Goal: Transaction & Acquisition: Purchase product/service

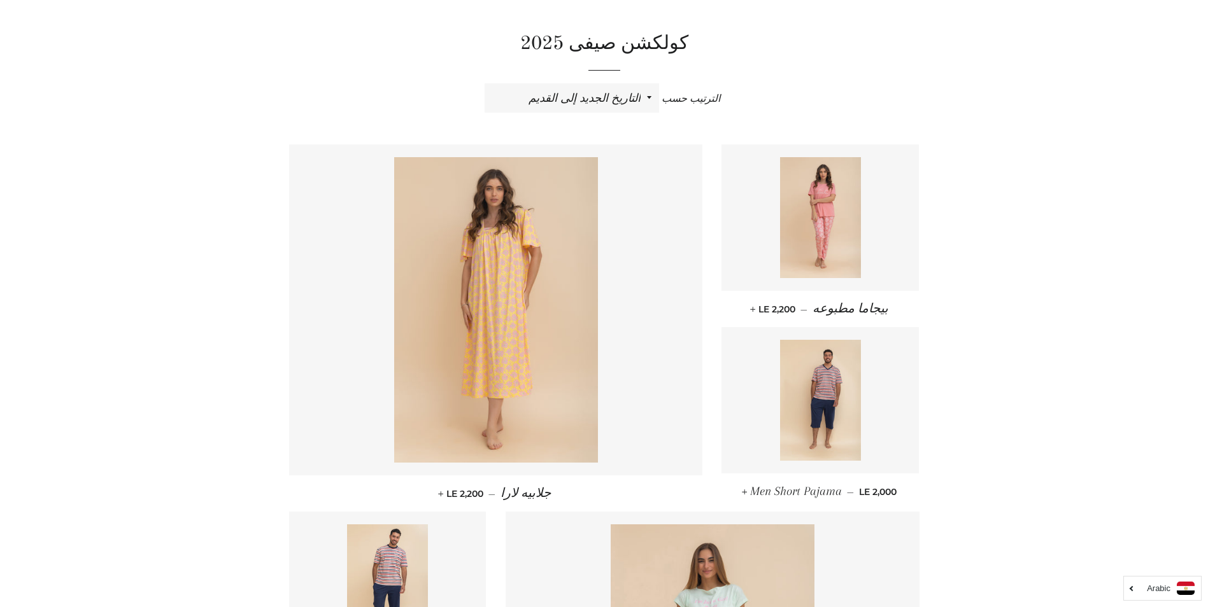
scroll to position [25, 0]
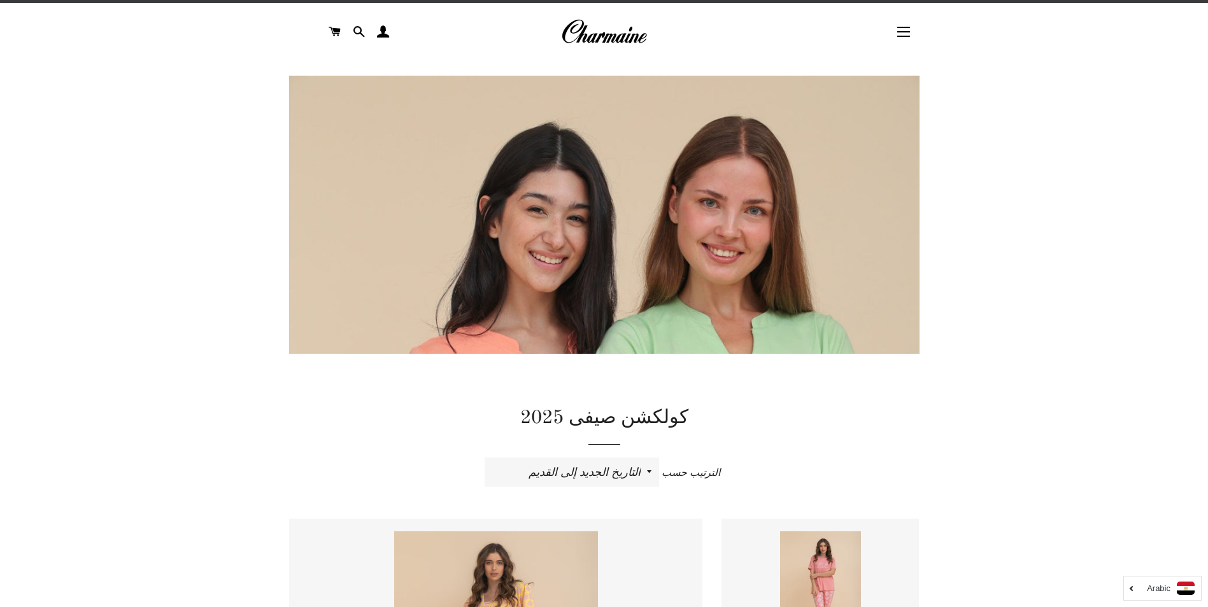
click at [610, 419] on h1 "كولكشن صيفى 2025" at bounding box center [604, 418] width 630 height 27
click at [595, 273] on img at bounding box center [604, 549] width 630 height 946
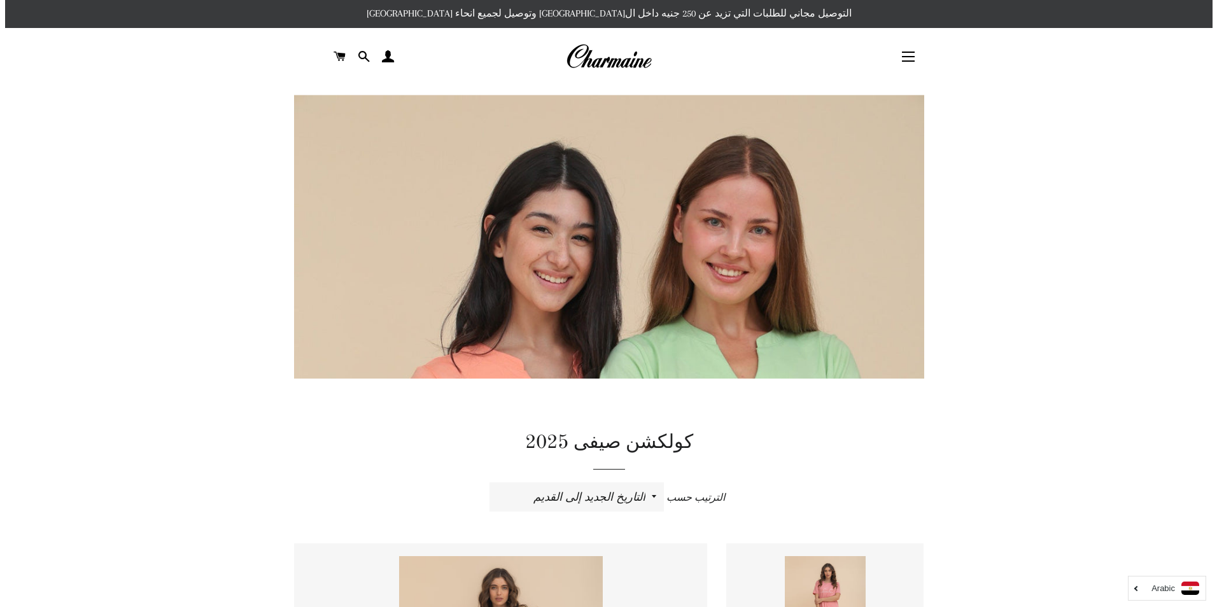
scroll to position [0, 0]
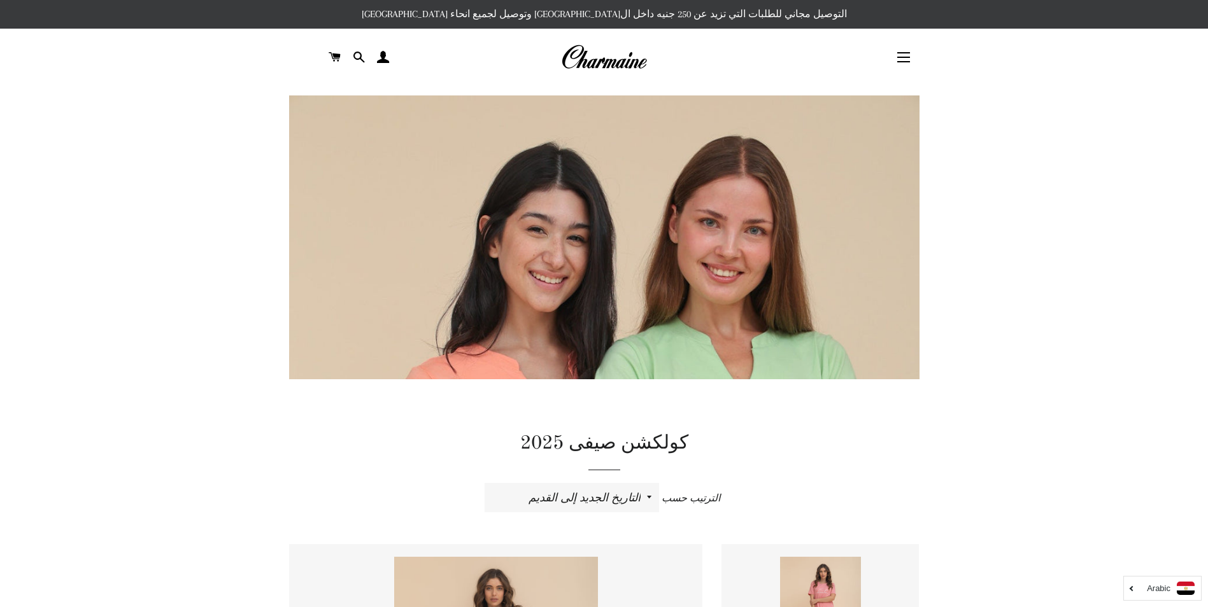
click at [653, 225] on img at bounding box center [604, 569] width 630 height 946
click at [905, 52] on button "التنقل في الموقع" at bounding box center [904, 57] width 32 height 32
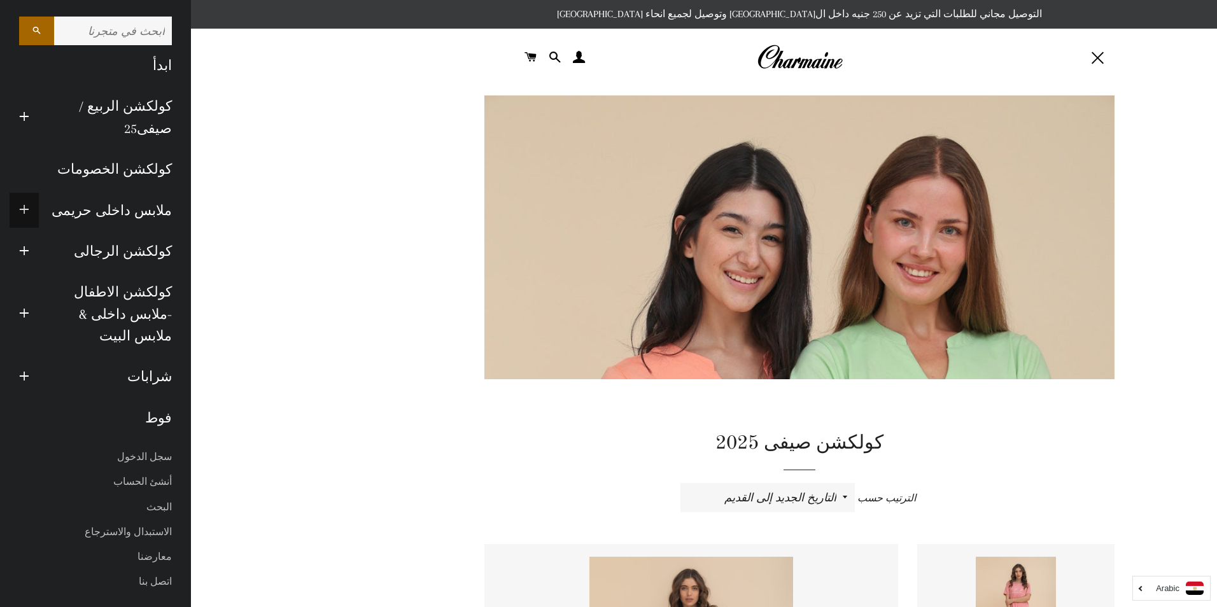
click at [18, 193] on button "توسيع القائمة الفرعية ملابس داخلى حريمى طي القائمة الفرعية ملابس داخلى حريمى" at bounding box center [24, 210] width 29 height 35
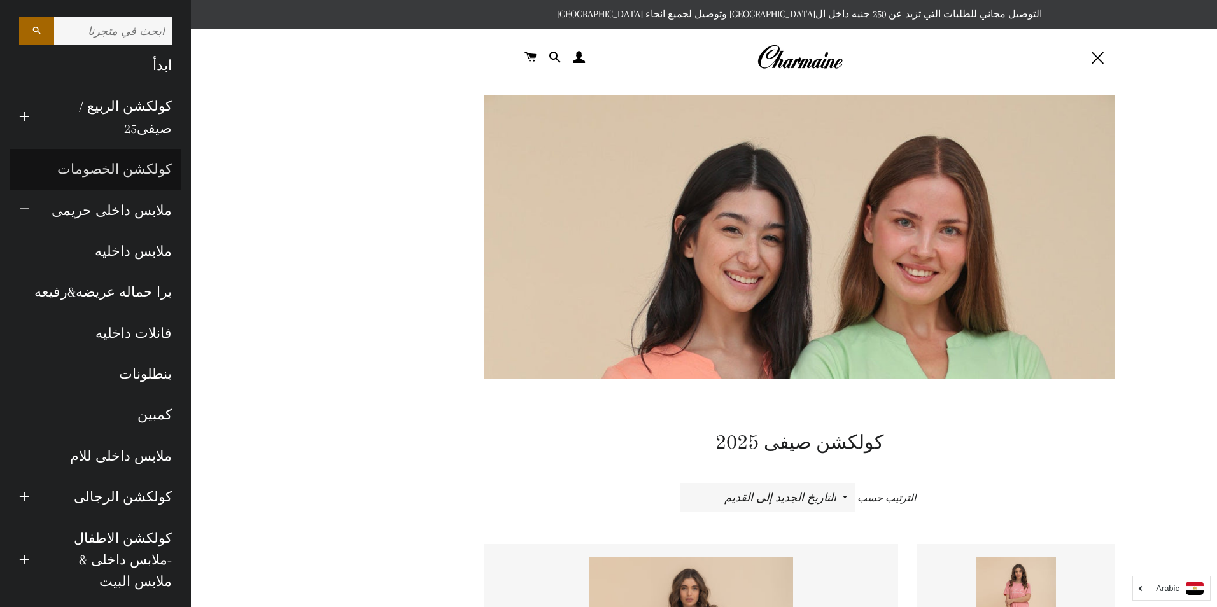
click at [145, 166] on link "كولكشن الخصومات" at bounding box center [96, 169] width 172 height 41
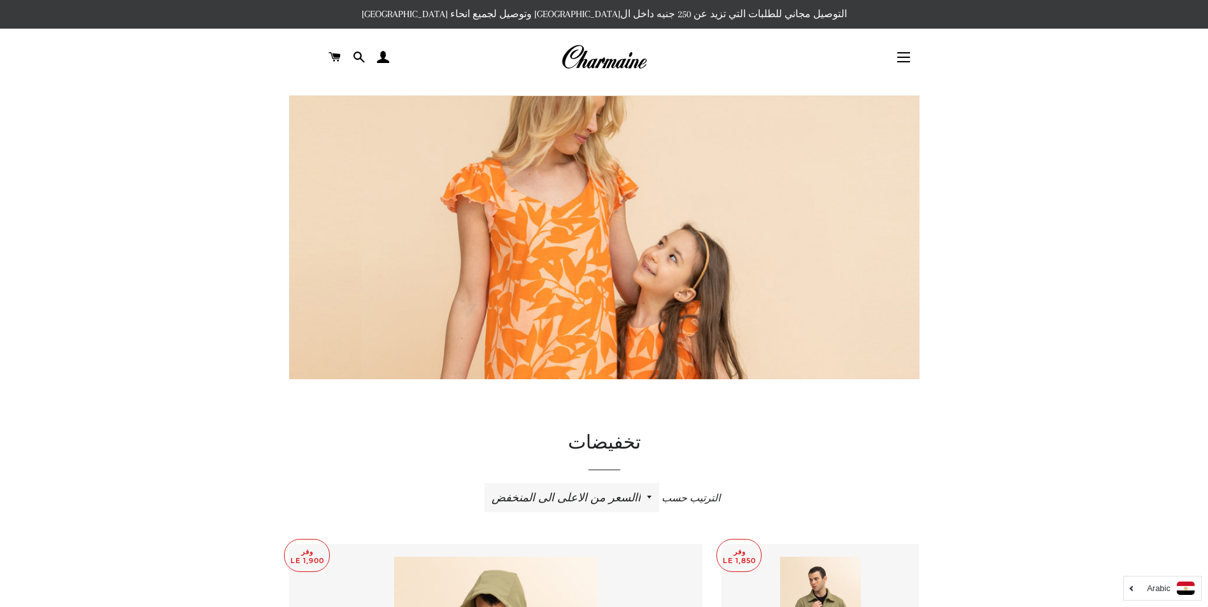
click at [642, 210] on img at bounding box center [604, 411] width 630 height 630
click at [618, 271] on img at bounding box center [604, 411] width 630 height 630
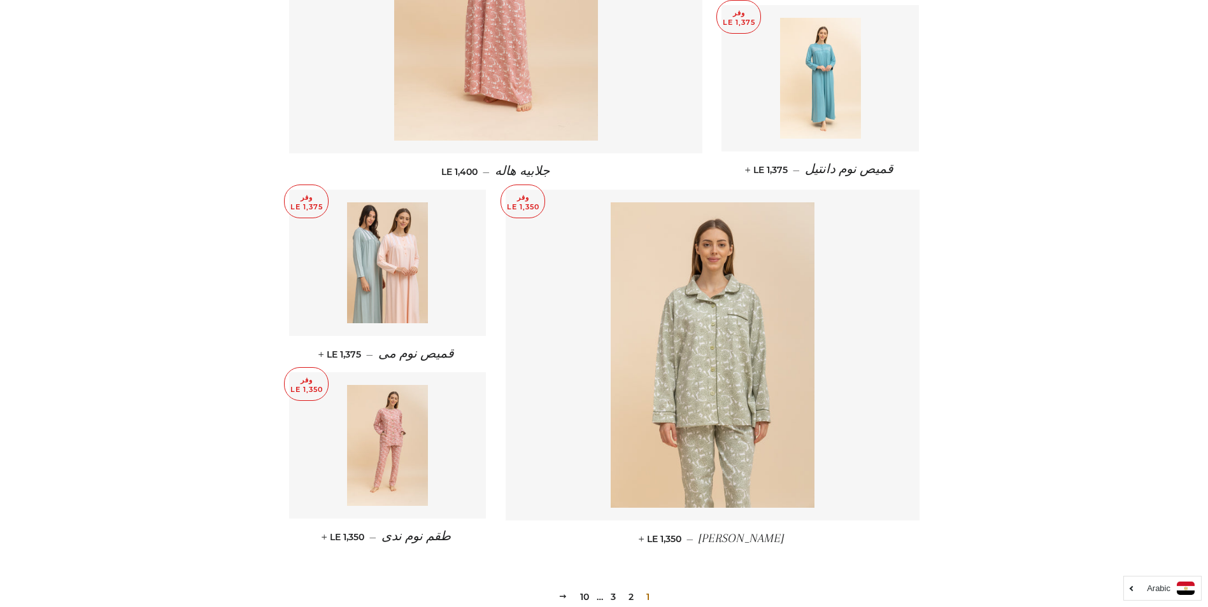
scroll to position [26, 0]
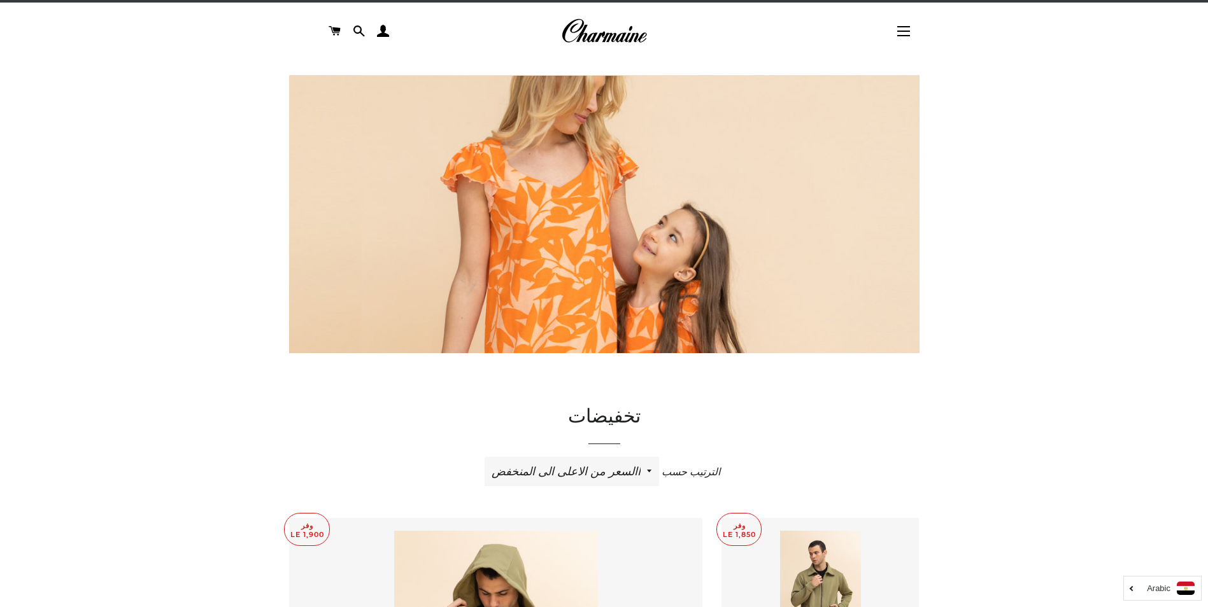
click at [611, 410] on h1 "تخفيضات" at bounding box center [604, 417] width 630 height 27
click at [611, 412] on h1 "تخفيضات" at bounding box center [604, 417] width 630 height 27
click at [645, 467] on select "ظهرت اكثر المبيعات أبجديا من الألف إلى الياء ابجديا من الياء الى الالف السعر ال…" at bounding box center [572, 471] width 174 height 29
select select "best-selling"
click at [485, 457] on select "ظهرت اكثر المبيعات أبجديا من الألف إلى الياء ابجديا من الياء الى الالف السعر ال…" at bounding box center [572, 471] width 174 height 29
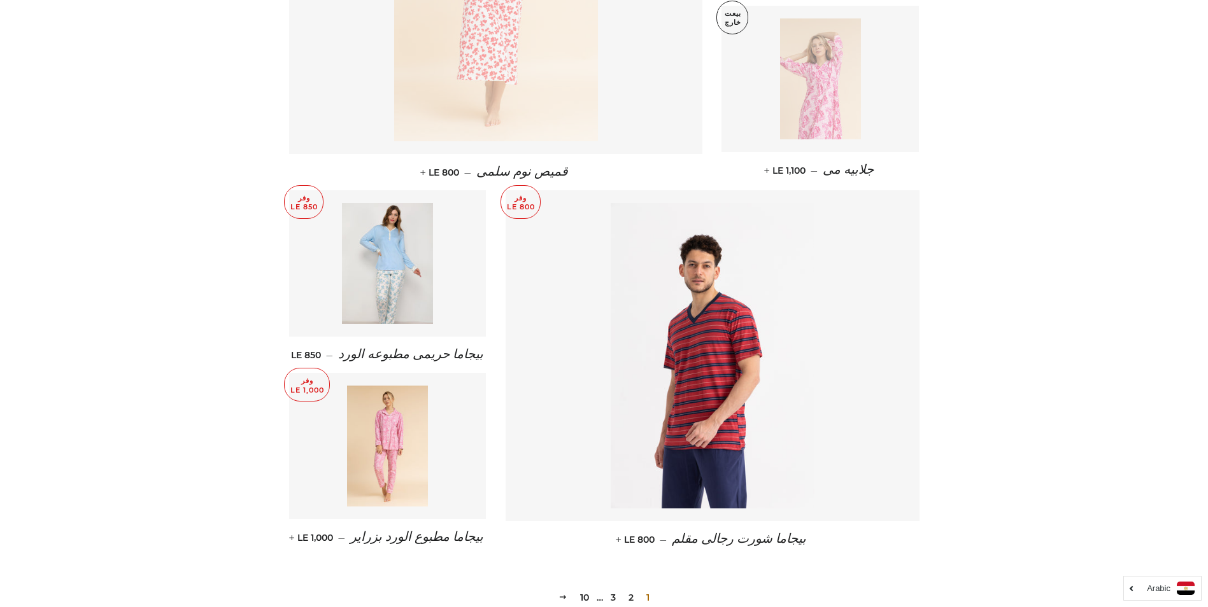
scroll to position [1545, 0]
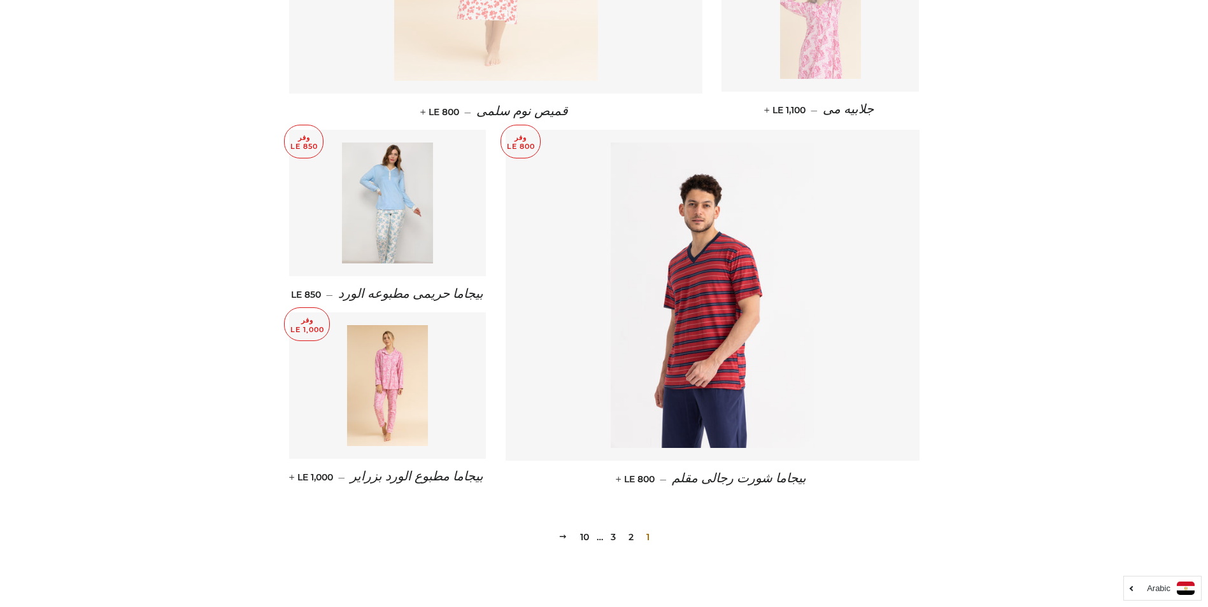
click at [631, 528] on link "2" at bounding box center [630, 537] width 15 height 19
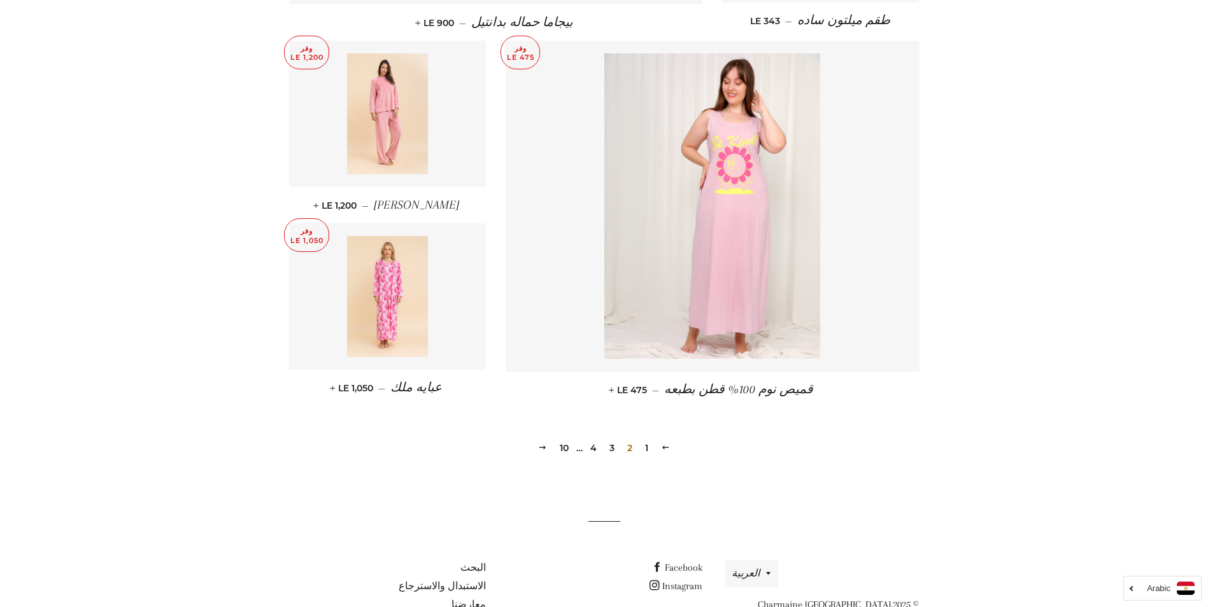
scroll to position [1637, 0]
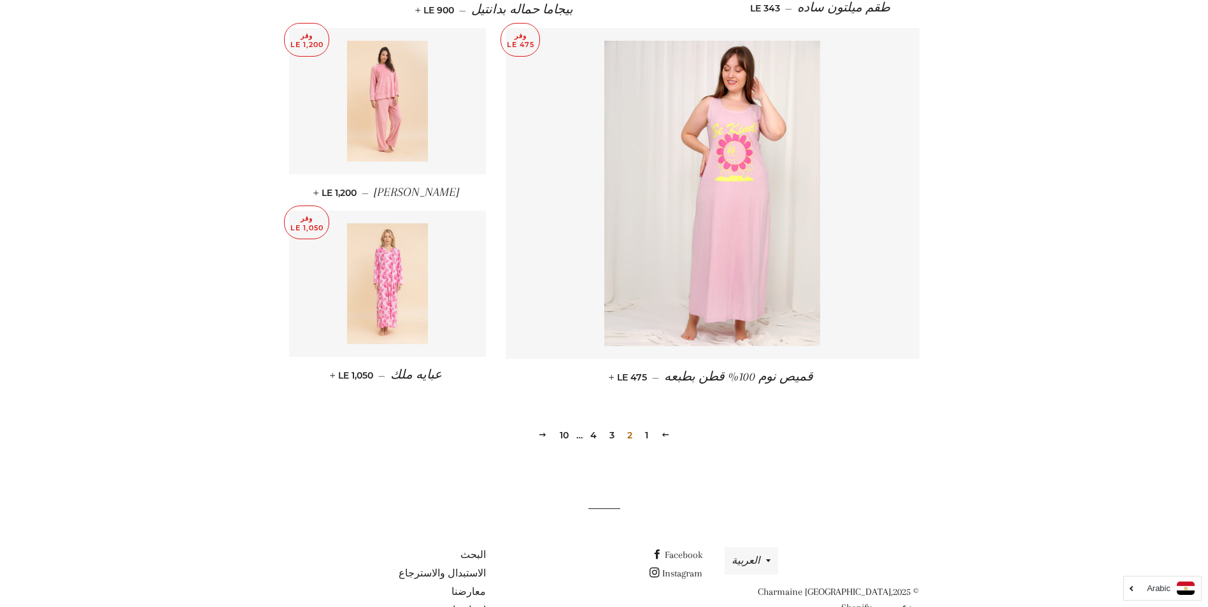
click at [368, 280] on img at bounding box center [387, 283] width 81 height 121
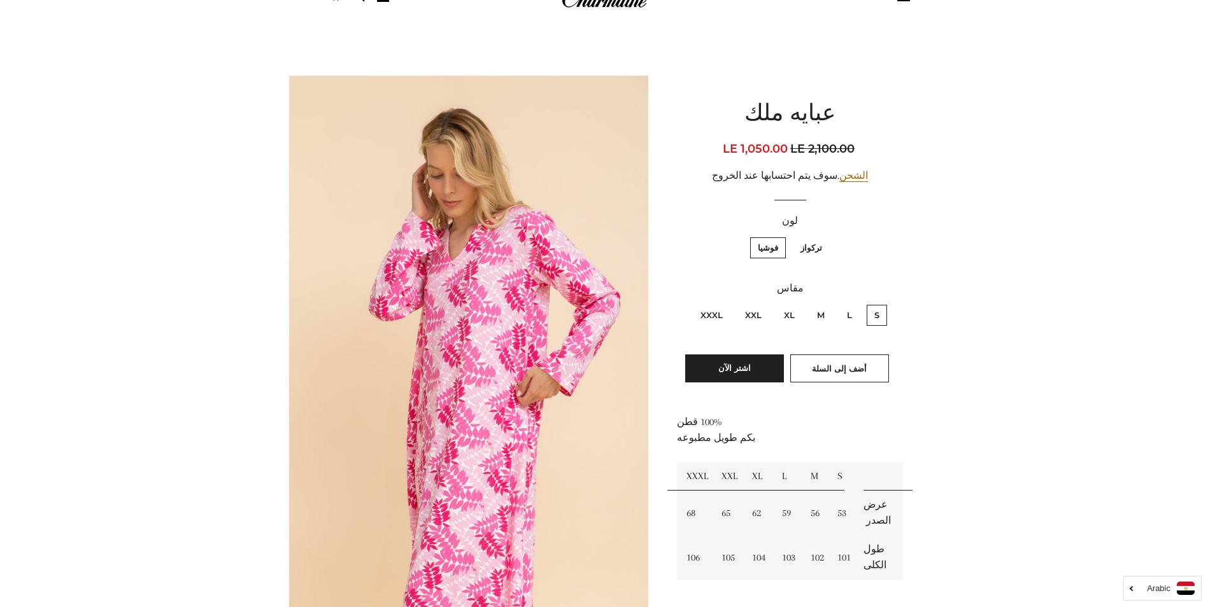
scroll to position [52, 0]
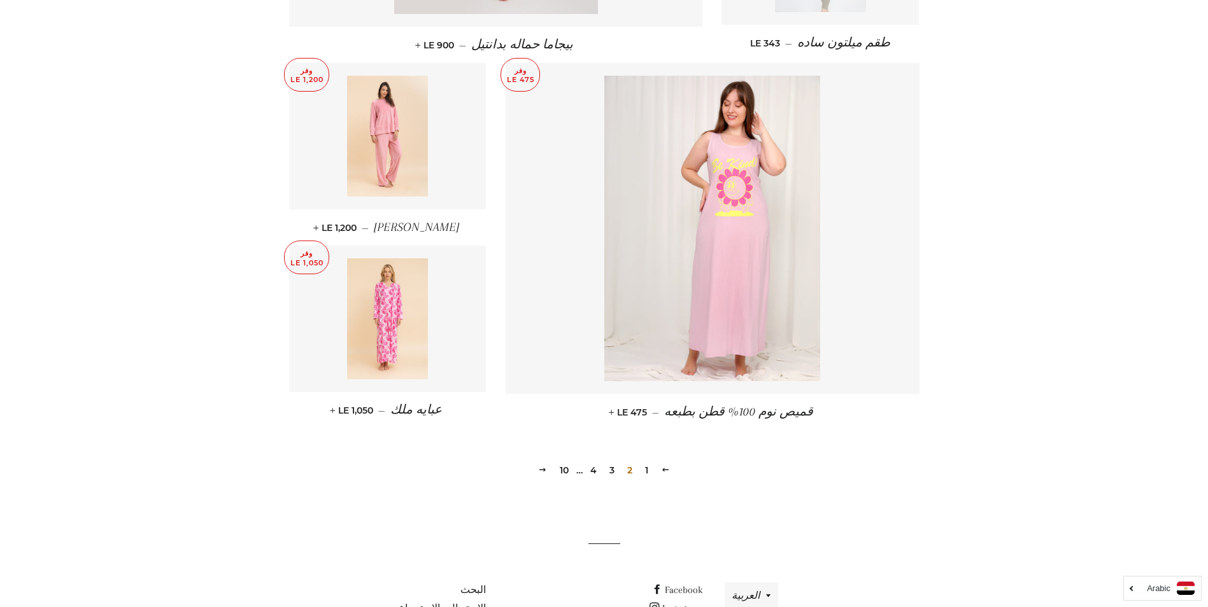
scroll to position [1677, 0]
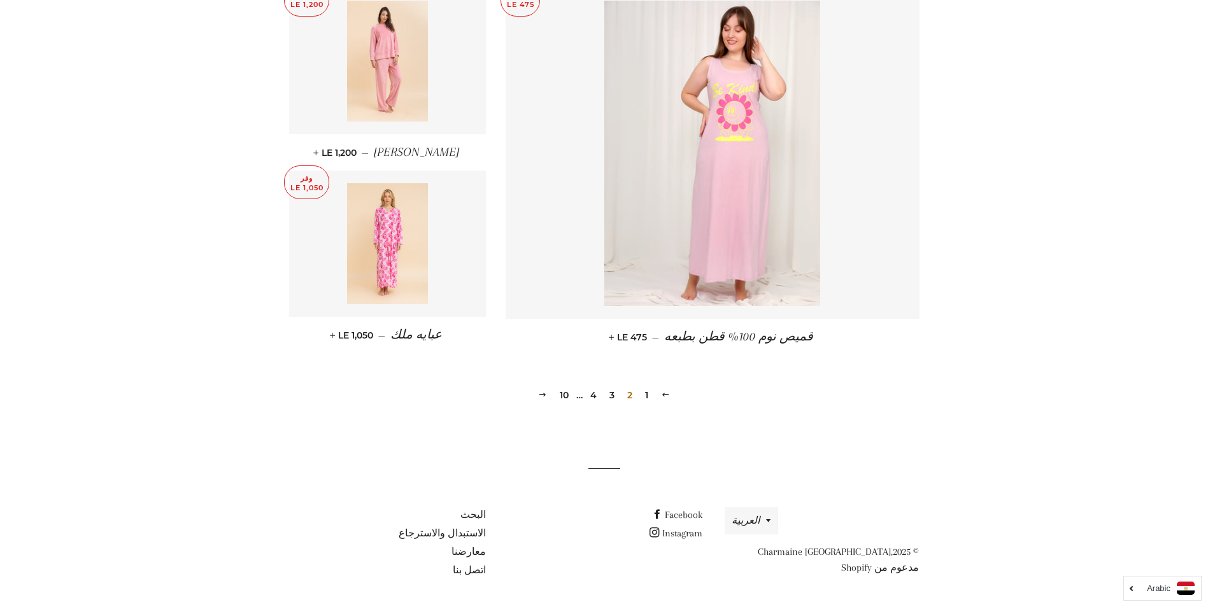
click at [609, 395] on link "3" at bounding box center [611, 395] width 15 height 19
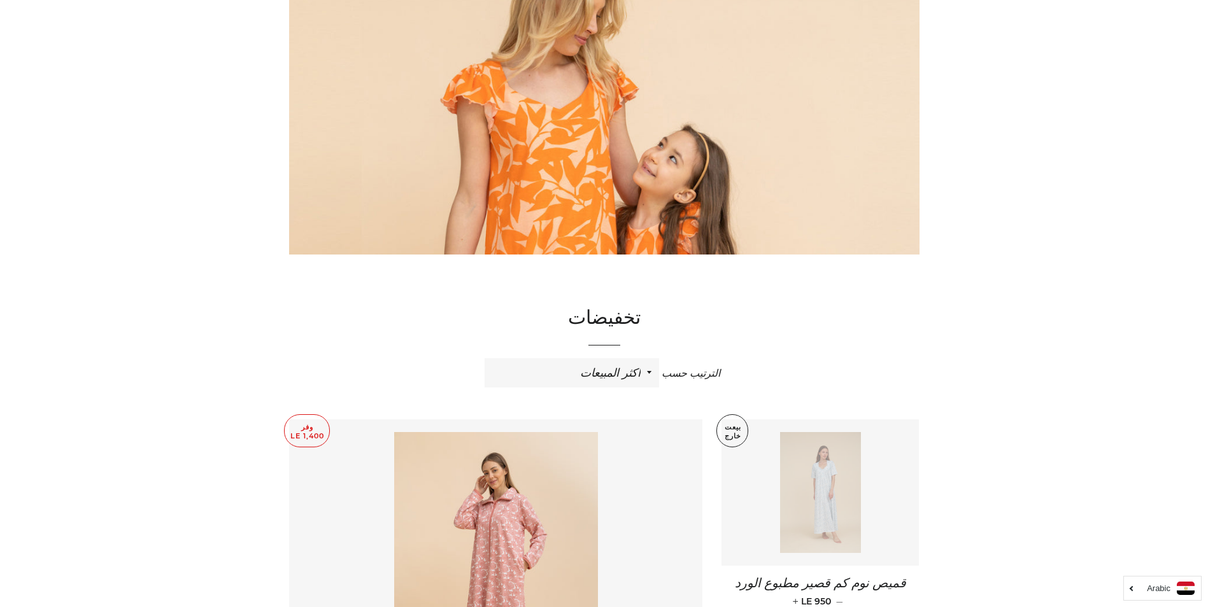
scroll to position [117, 0]
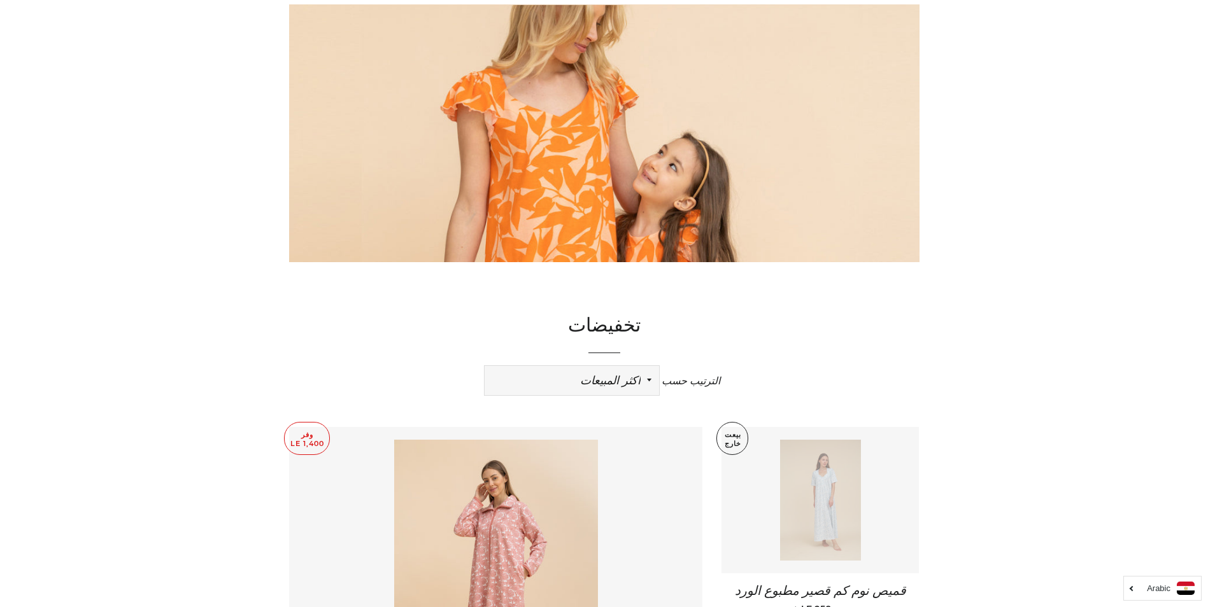
click at [647, 381] on select "ظهرت اكثر المبيعات أبجديا من الألف إلى الياء ابجديا من الياء الى الالف السعر ال…" at bounding box center [572, 380] width 174 height 29
select select "price-ascending"
click at [485, 366] on select "ظهرت اكثر المبيعات أبجديا من الألف إلى الياء ابجديا من الياء الى الالف السعر ال…" at bounding box center [572, 380] width 174 height 29
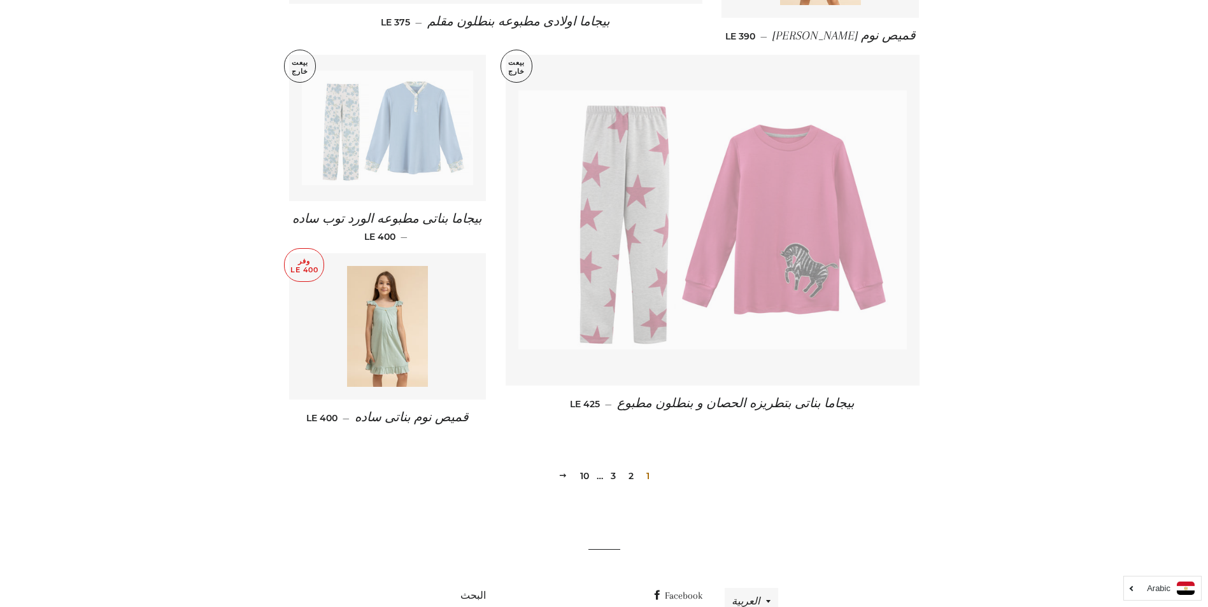
scroll to position [1624, 0]
